Goal: Task Accomplishment & Management: Manage account settings

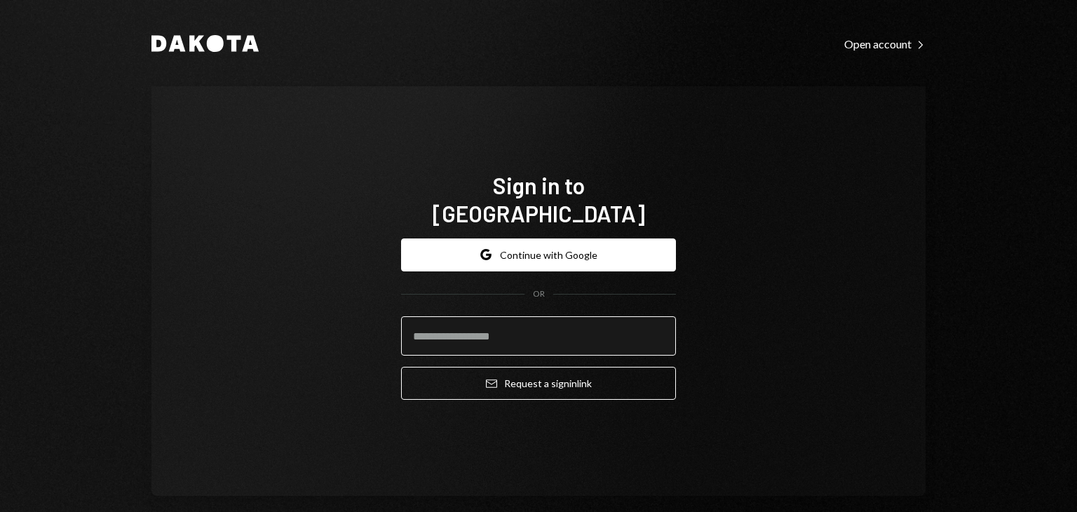
click at [476, 327] on input "email" at bounding box center [538, 335] width 275 height 39
type input "**********"
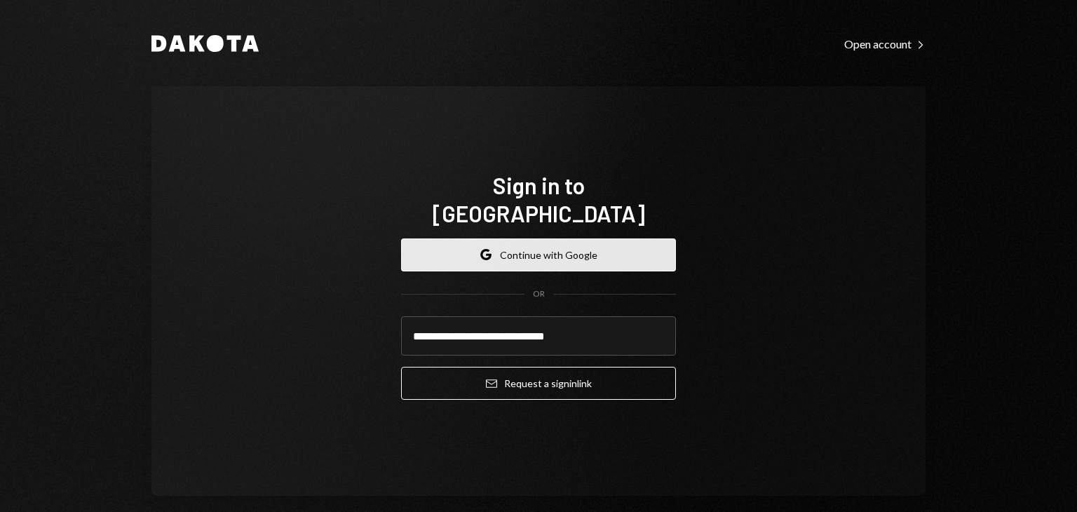
click at [538, 248] on button "Google Continue with Google" at bounding box center [538, 254] width 275 height 33
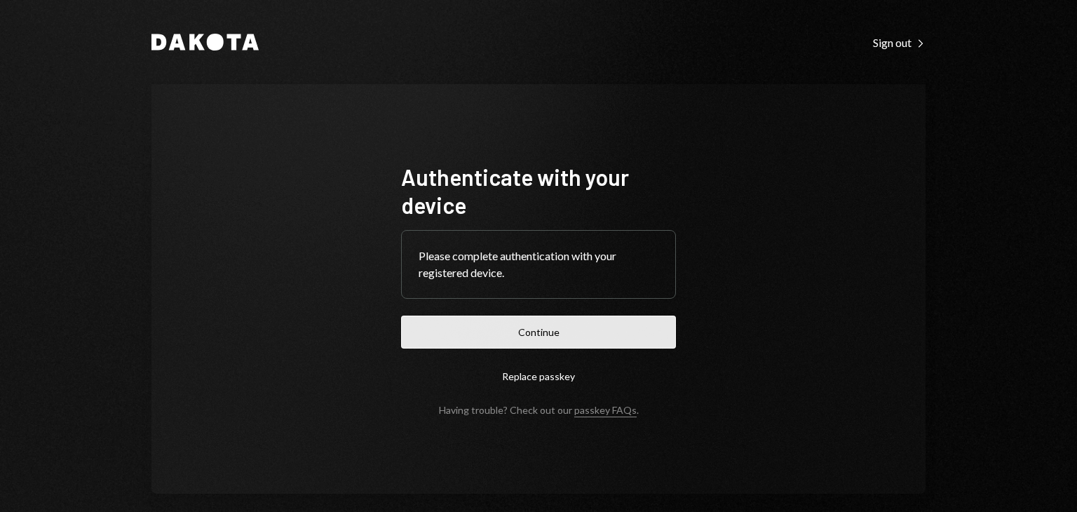
click at [536, 336] on button "Continue" at bounding box center [538, 332] width 275 height 33
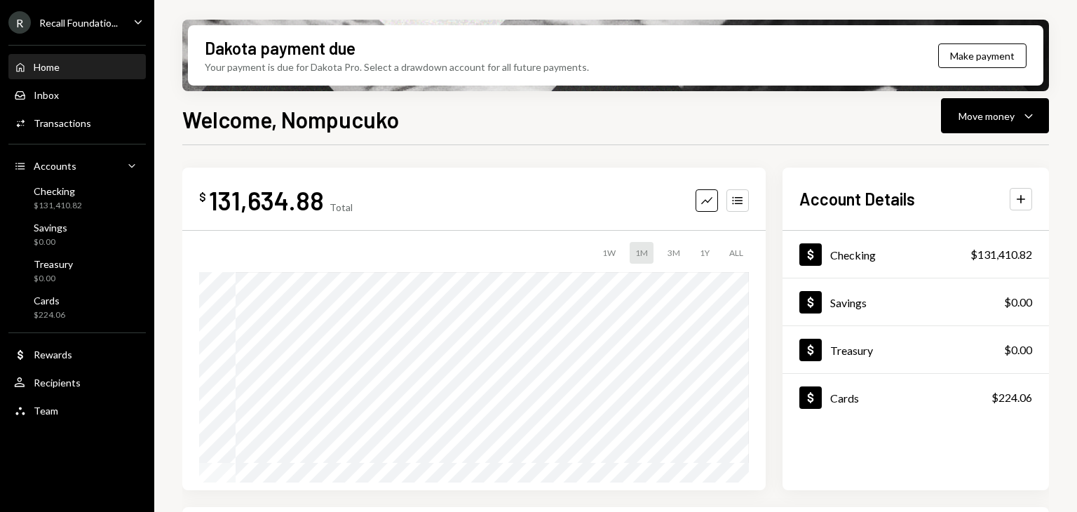
click at [127, 25] on div "R Recall Foundatio... Caret Down" at bounding box center [77, 22] width 154 height 22
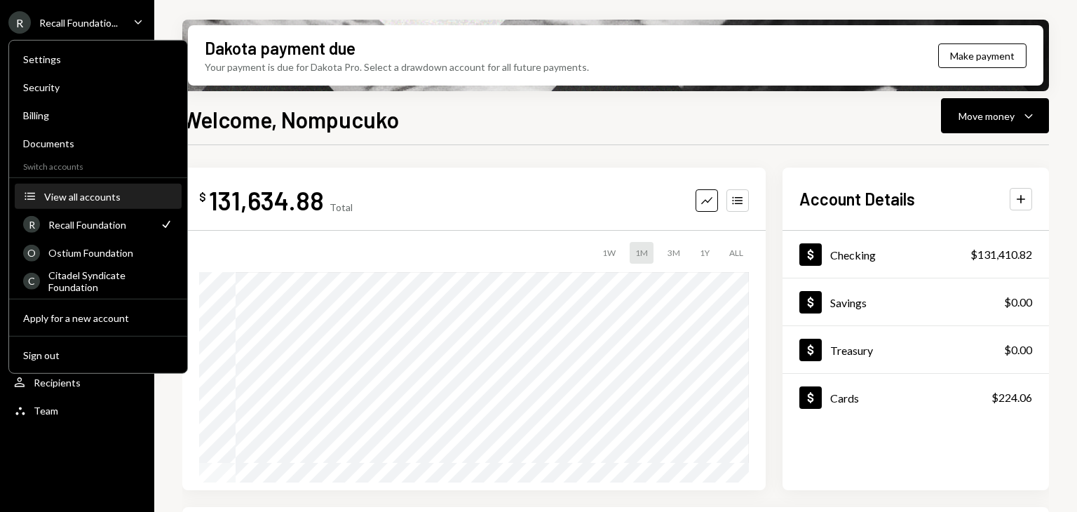
click at [83, 196] on div "View all accounts" at bounding box center [108, 196] width 129 height 12
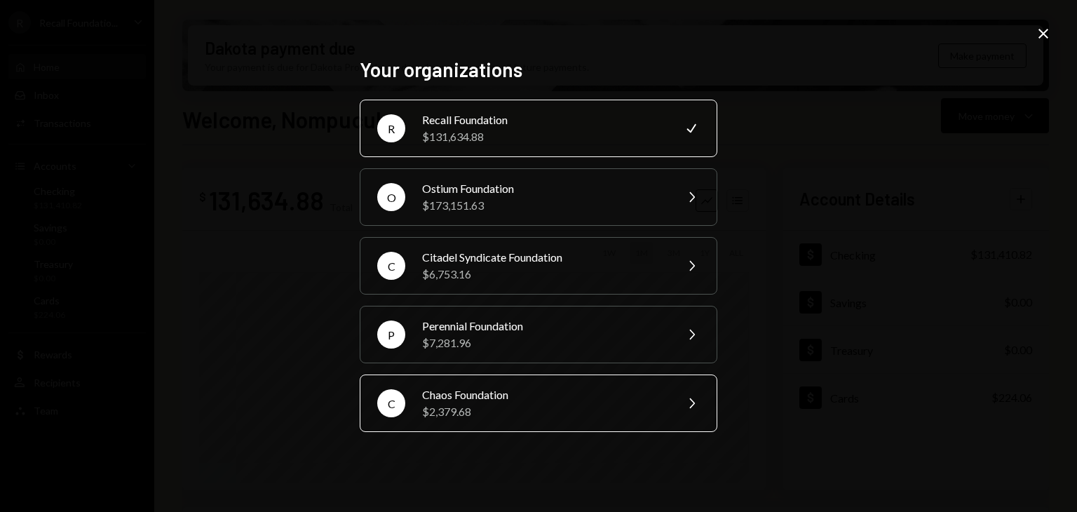
click at [461, 391] on div "Chaos Foundation" at bounding box center [544, 394] width 244 height 17
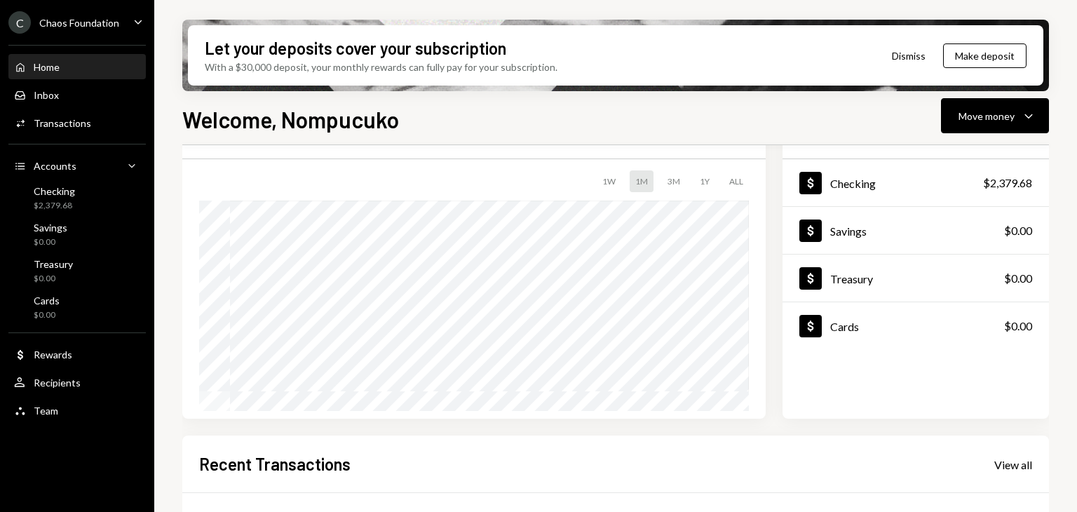
scroll to position [210, 0]
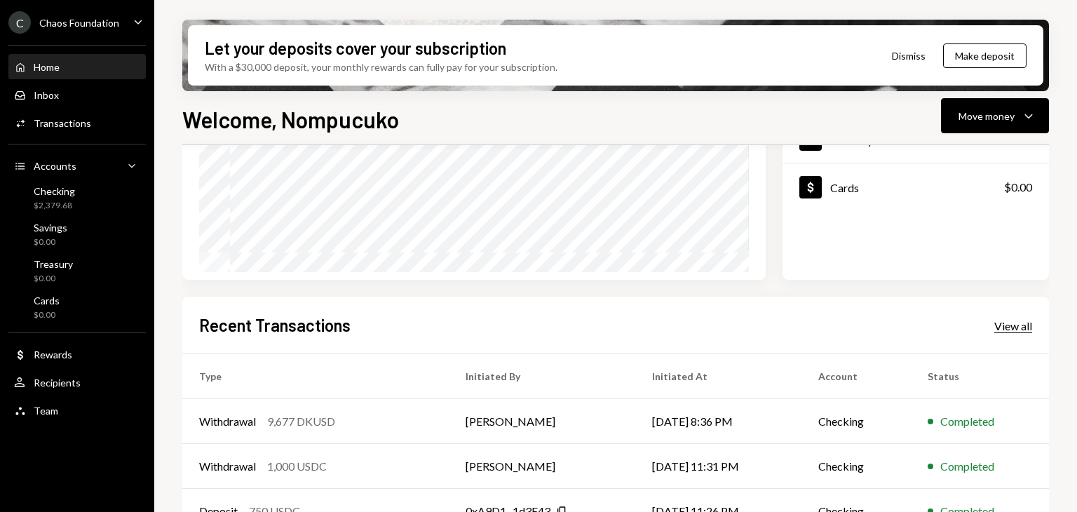
click at [1007, 324] on div "View all" at bounding box center [1013, 326] width 38 height 14
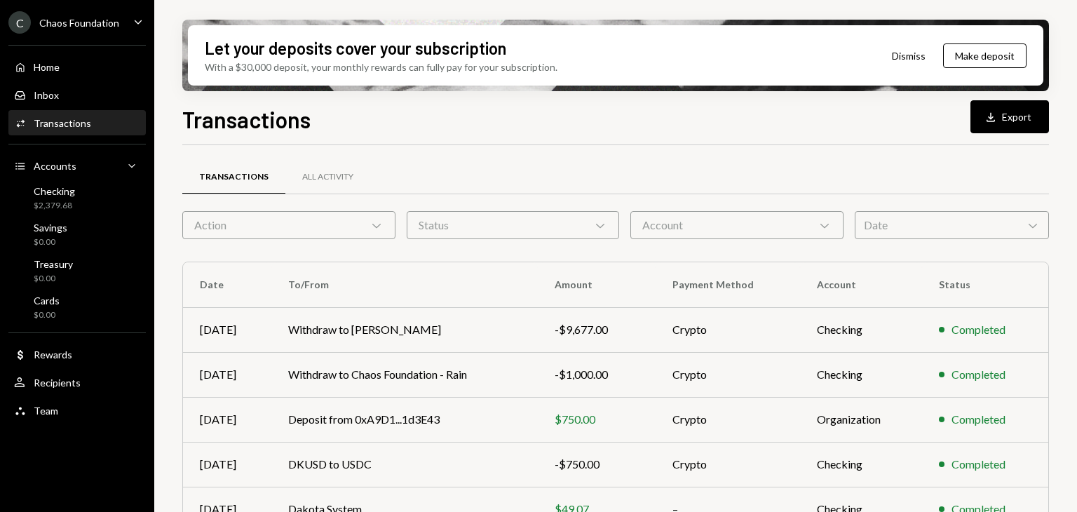
click at [1008, 118] on button "Download Export" at bounding box center [1009, 116] width 79 height 33
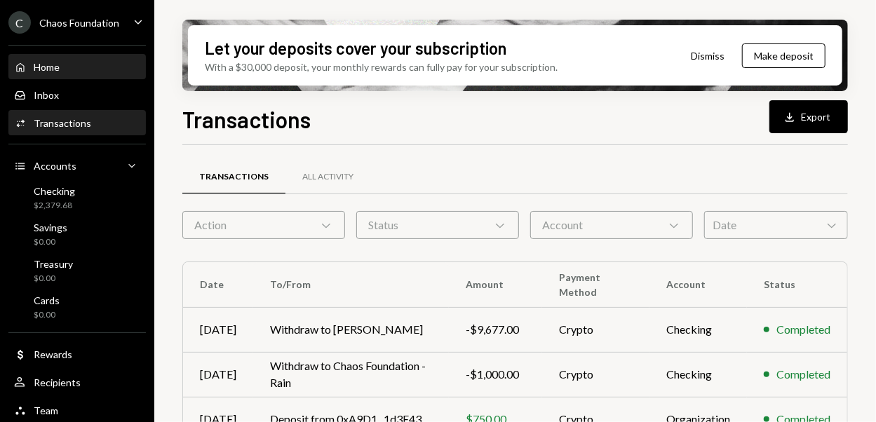
click at [51, 65] on div "Home" at bounding box center [47, 67] width 26 height 12
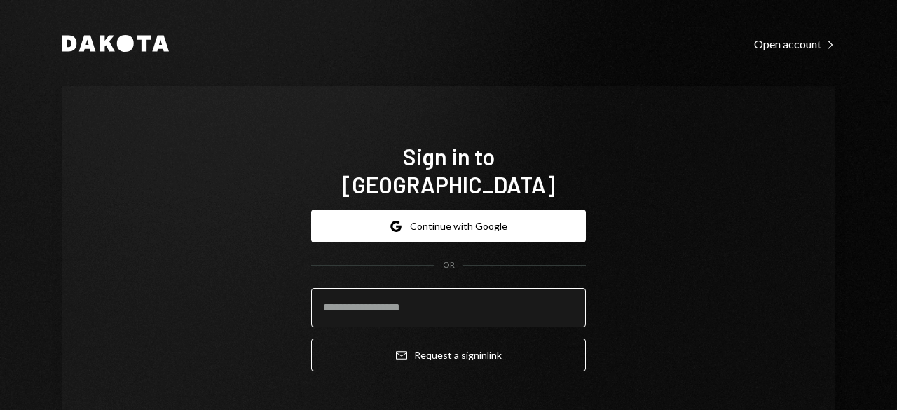
click at [384, 288] on input "email" at bounding box center [448, 307] width 275 height 39
type input "**********"
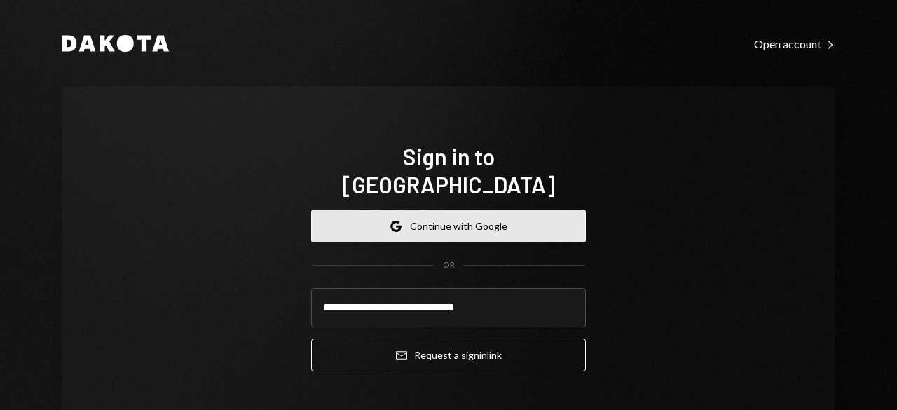
click at [436, 210] on button "Google Continue with Google" at bounding box center [448, 226] width 275 height 33
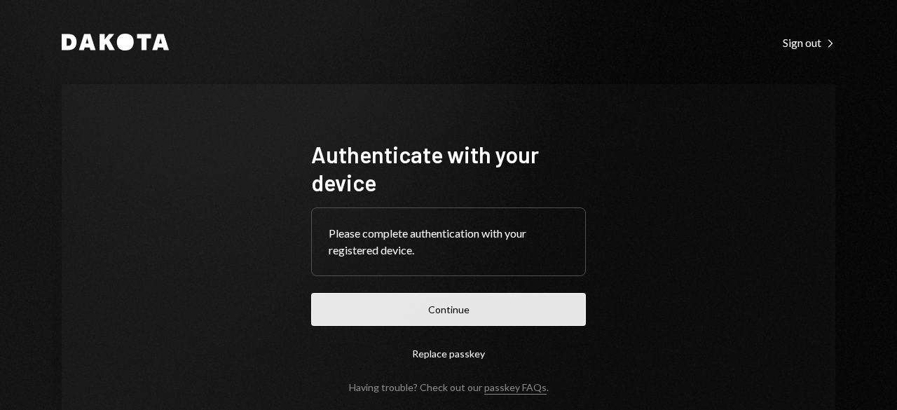
click at [414, 306] on button "Continue" at bounding box center [448, 309] width 275 height 33
